Goal: Task Accomplishment & Management: Use online tool/utility

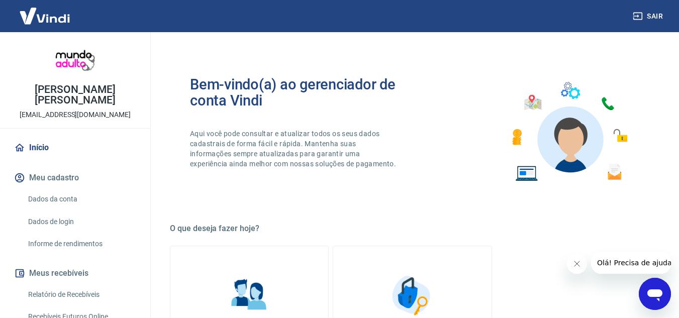
click at [39, 138] on link "Início" at bounding box center [75, 148] width 126 height 22
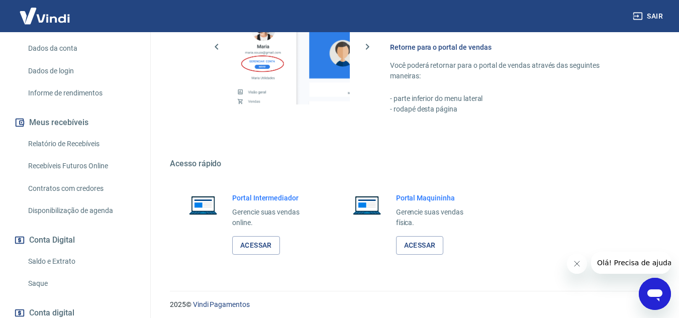
scroll to position [201, 0]
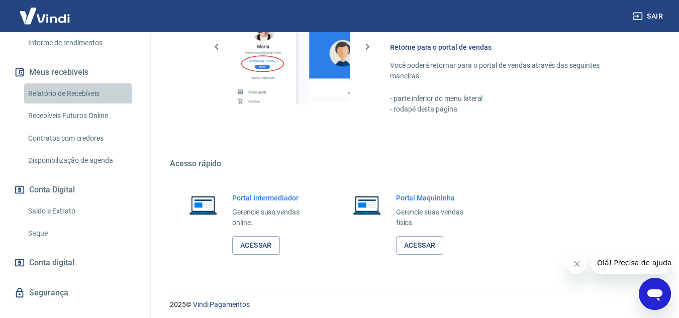
click at [73, 84] on link "Relatório de Recebíveis" at bounding box center [81, 93] width 114 height 21
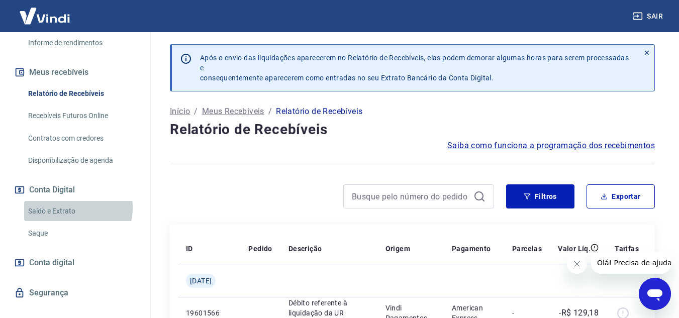
click at [69, 201] on link "Saldo e Extrato" at bounding box center [81, 211] width 114 height 21
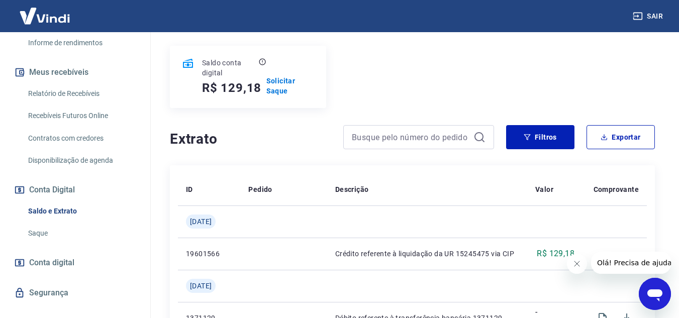
scroll to position [100, 0]
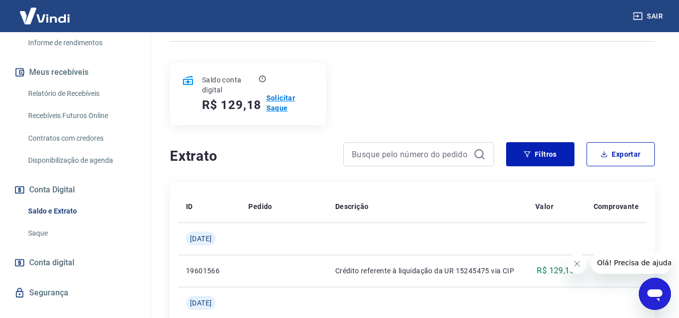
click at [275, 96] on p "Solicitar Saque" at bounding box center [290, 103] width 48 height 20
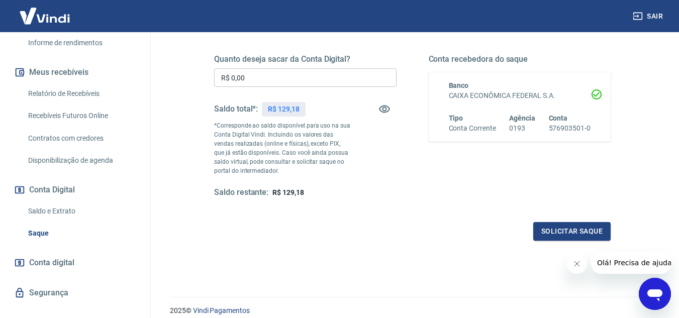
scroll to position [151, 0]
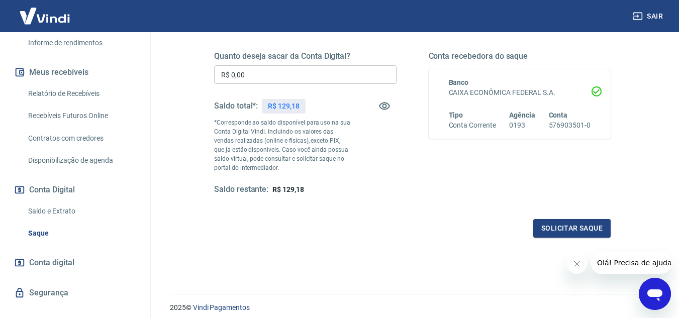
click at [574, 264] on icon "Fechar mensagem da empresa" at bounding box center [576, 264] width 8 height 8
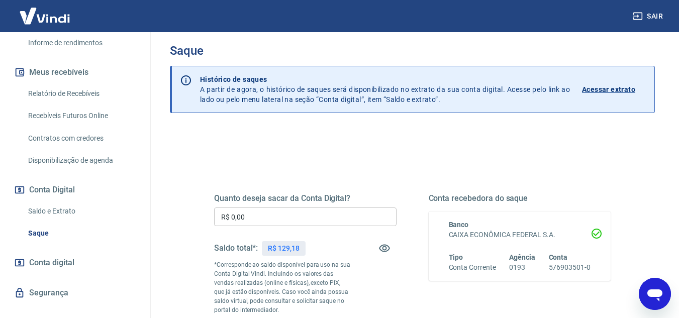
scroll to position [0, 0]
